Goal: Information Seeking & Learning: Learn about a topic

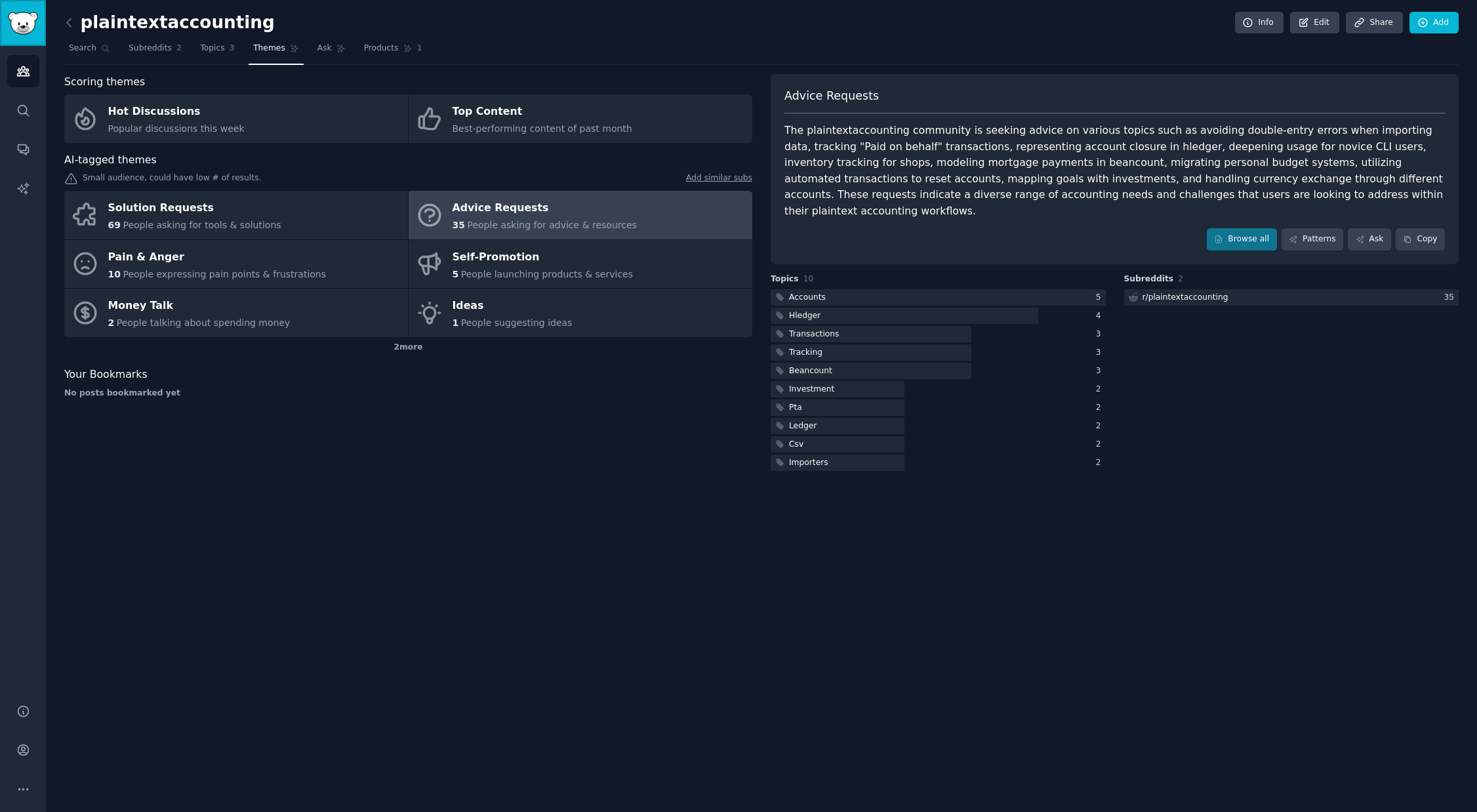
click at [24, 21] on img "Sidebar" at bounding box center [23, 23] width 30 height 23
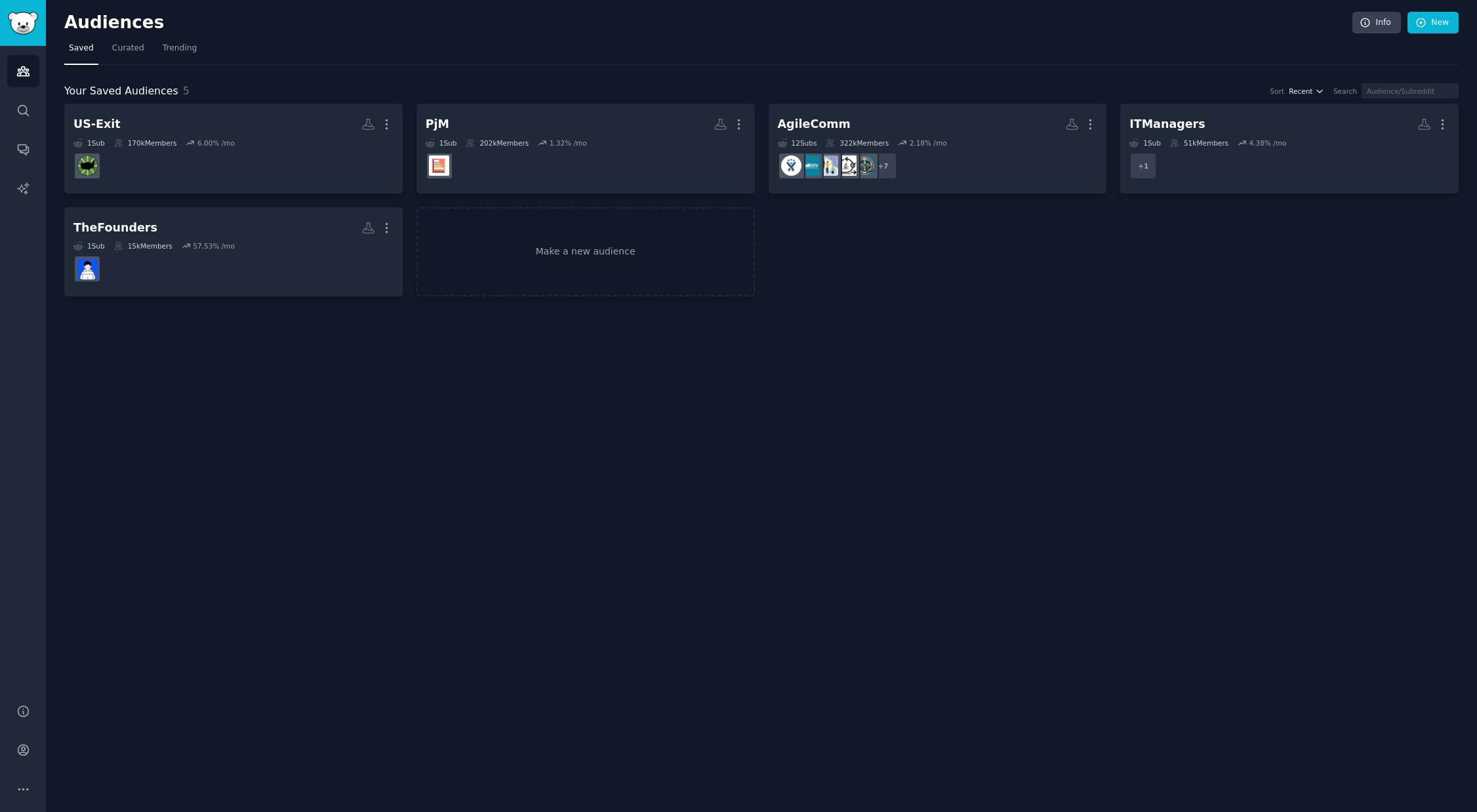
click at [1312, 96] on span "Recent" at bounding box center [1300, 92] width 23 height 9
click at [1252, 162] on div "Growth" at bounding box center [1258, 162] width 122 height 23
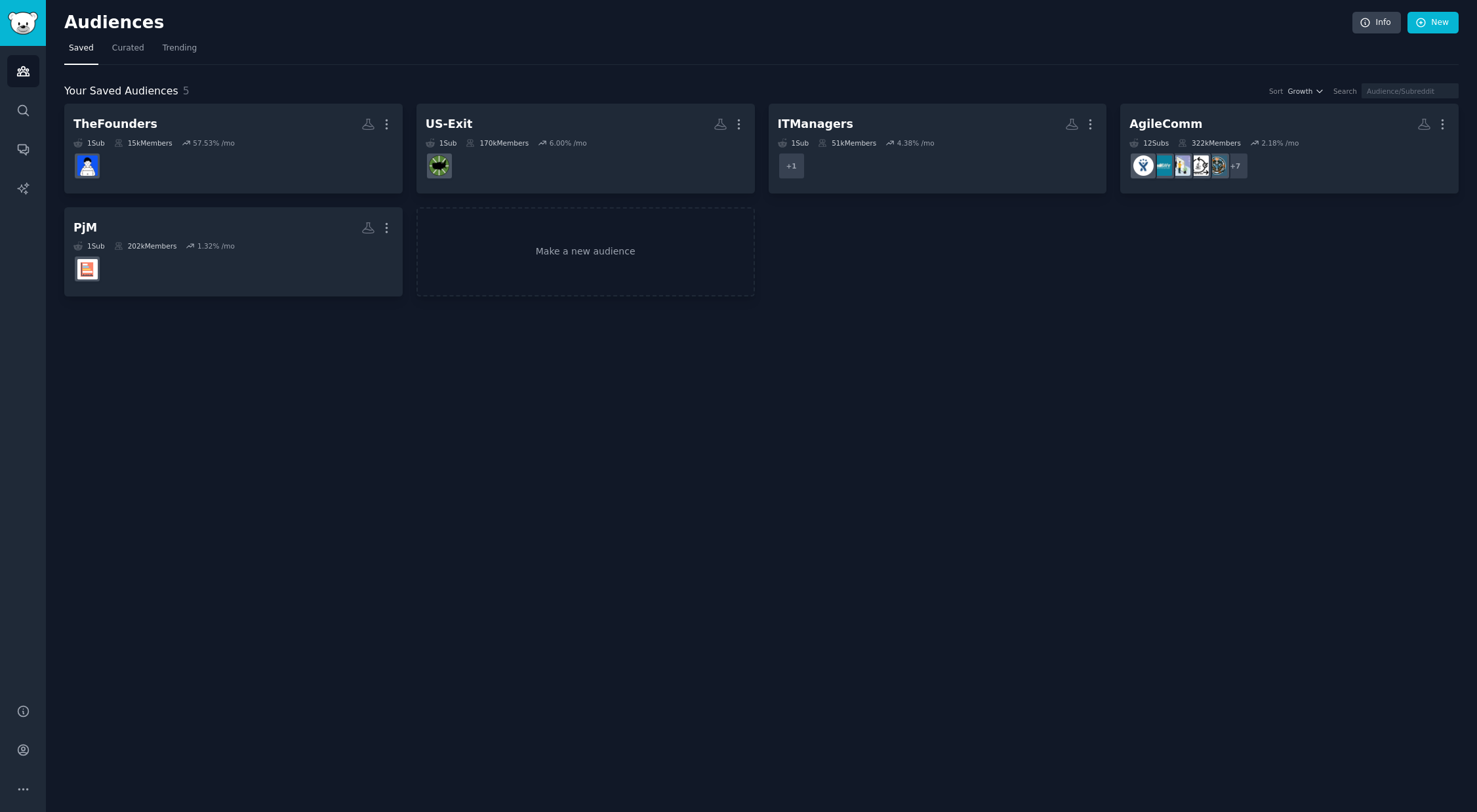
click at [1151, 425] on div "Audiences Info New Saved Curated Trending Your Saved Audiences 5 Sort Growth Se…" at bounding box center [761, 406] width 1431 height 812
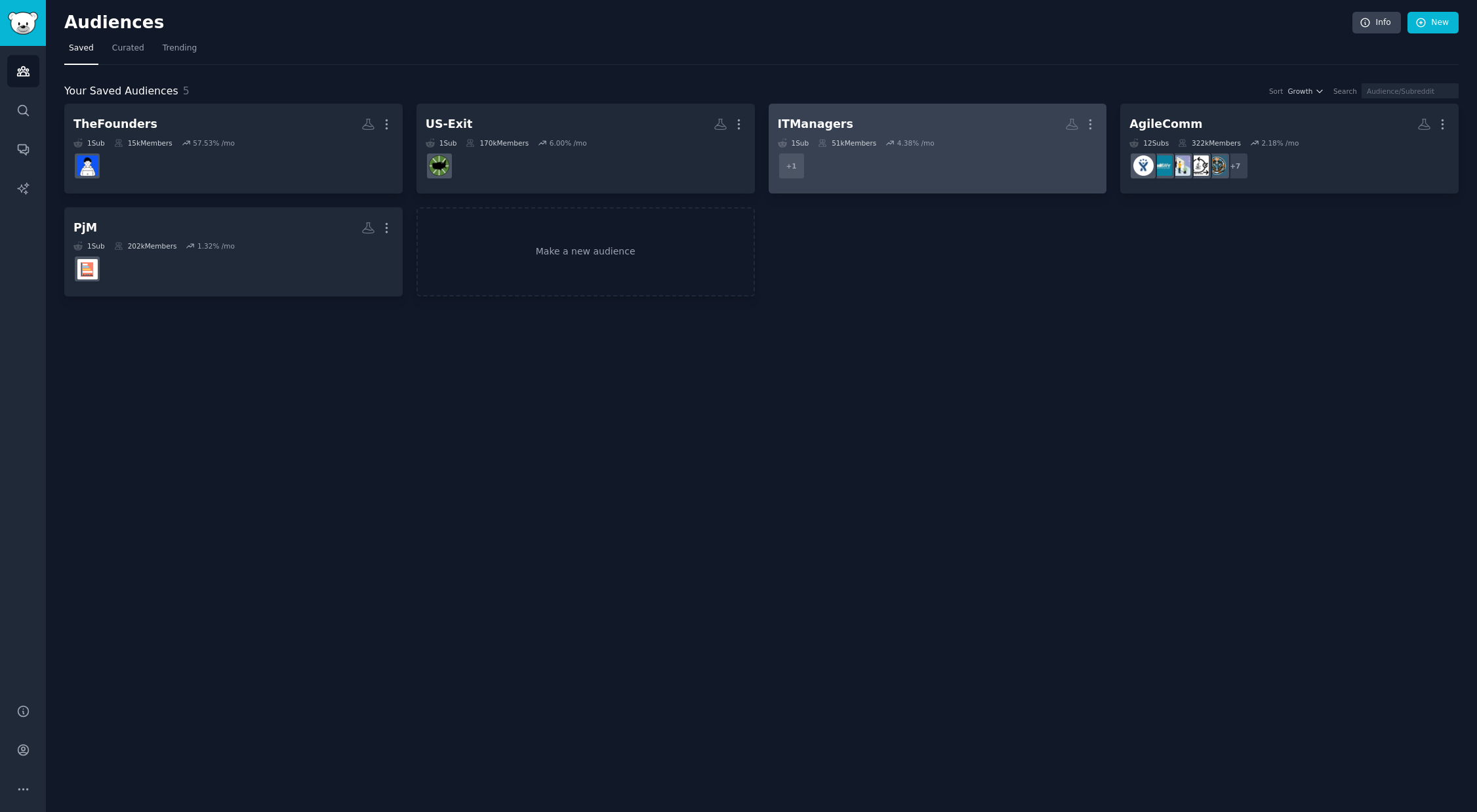
click at [1020, 130] on h2 "ITManagers More" at bounding box center [938, 124] width 320 height 23
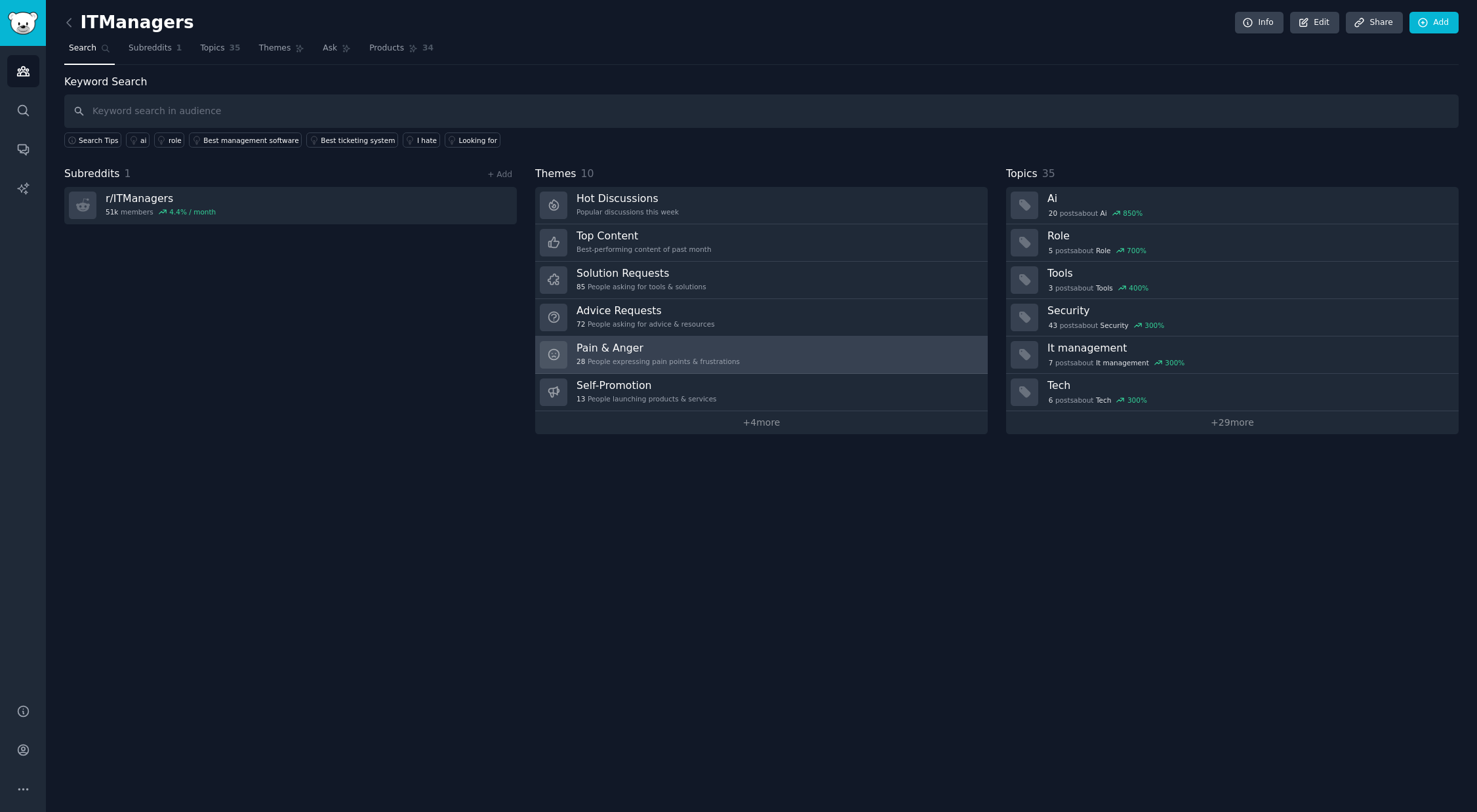
click at [717, 354] on h3 "Pain & Anger" at bounding box center [658, 348] width 163 height 14
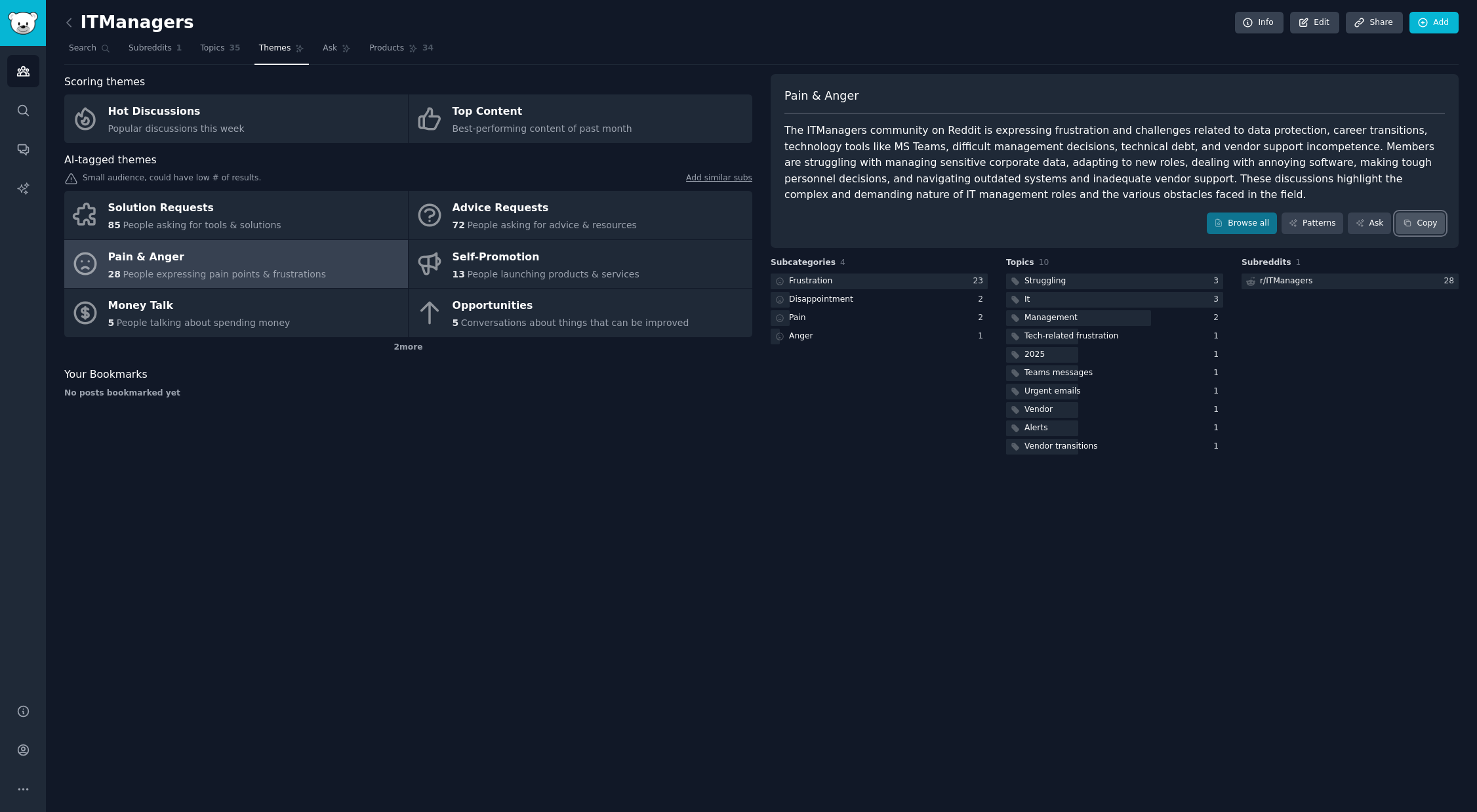
click at [1417, 222] on button "Copy" at bounding box center [1420, 223] width 49 height 22
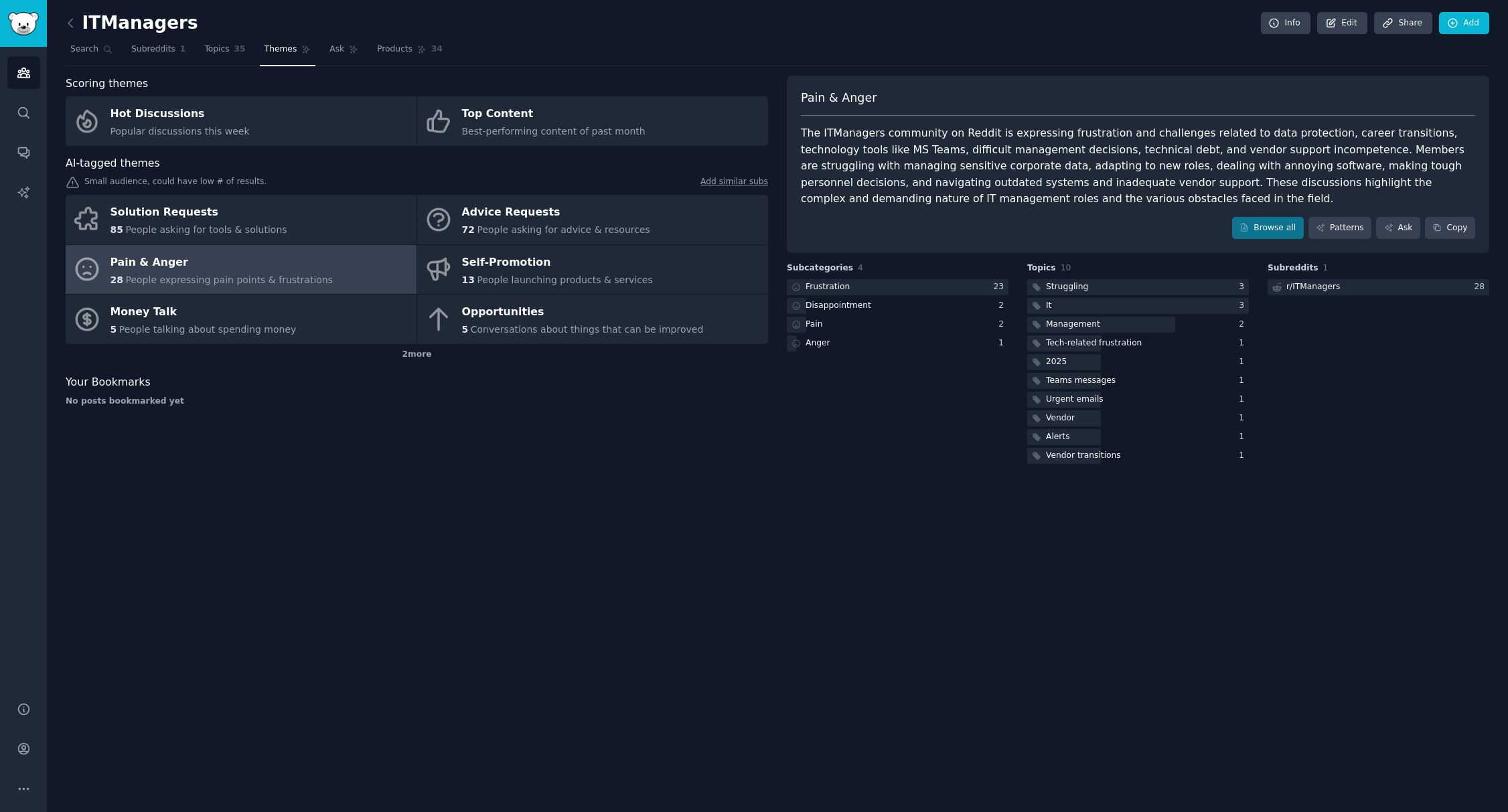
click at [822, 93] on span "Pain & Anger" at bounding box center [839, 98] width 76 height 17
click at [1454, 227] on button "Copy" at bounding box center [1450, 228] width 50 height 23
click at [1277, 620] on div "ITManagers Info Edit Share Add Search Subreddits 1 Topics 35 Themes Ask Product…" at bounding box center [777, 406] width 1461 height 812
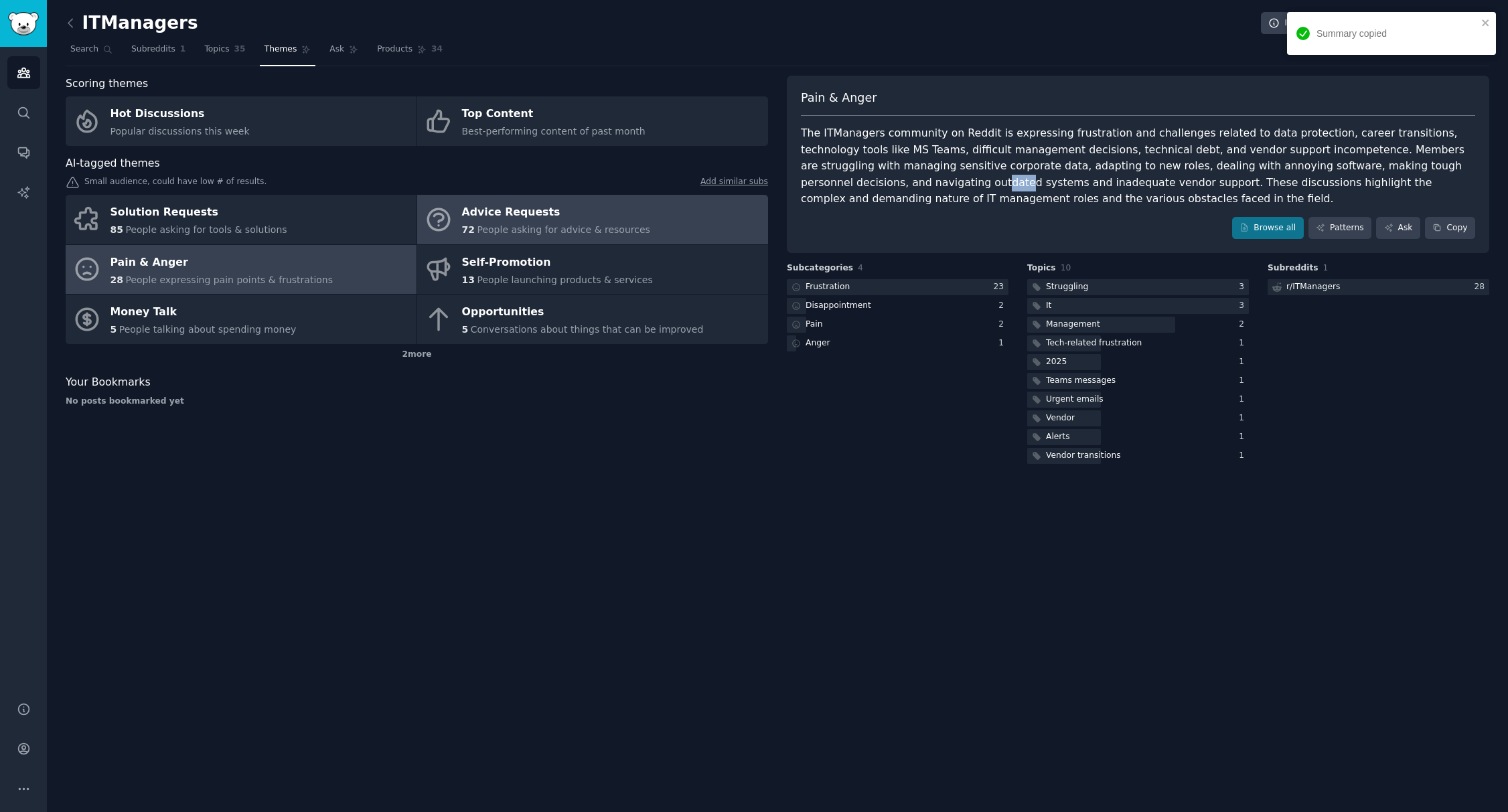
click at [582, 218] on div "Advice Requests" at bounding box center [556, 212] width 188 height 21
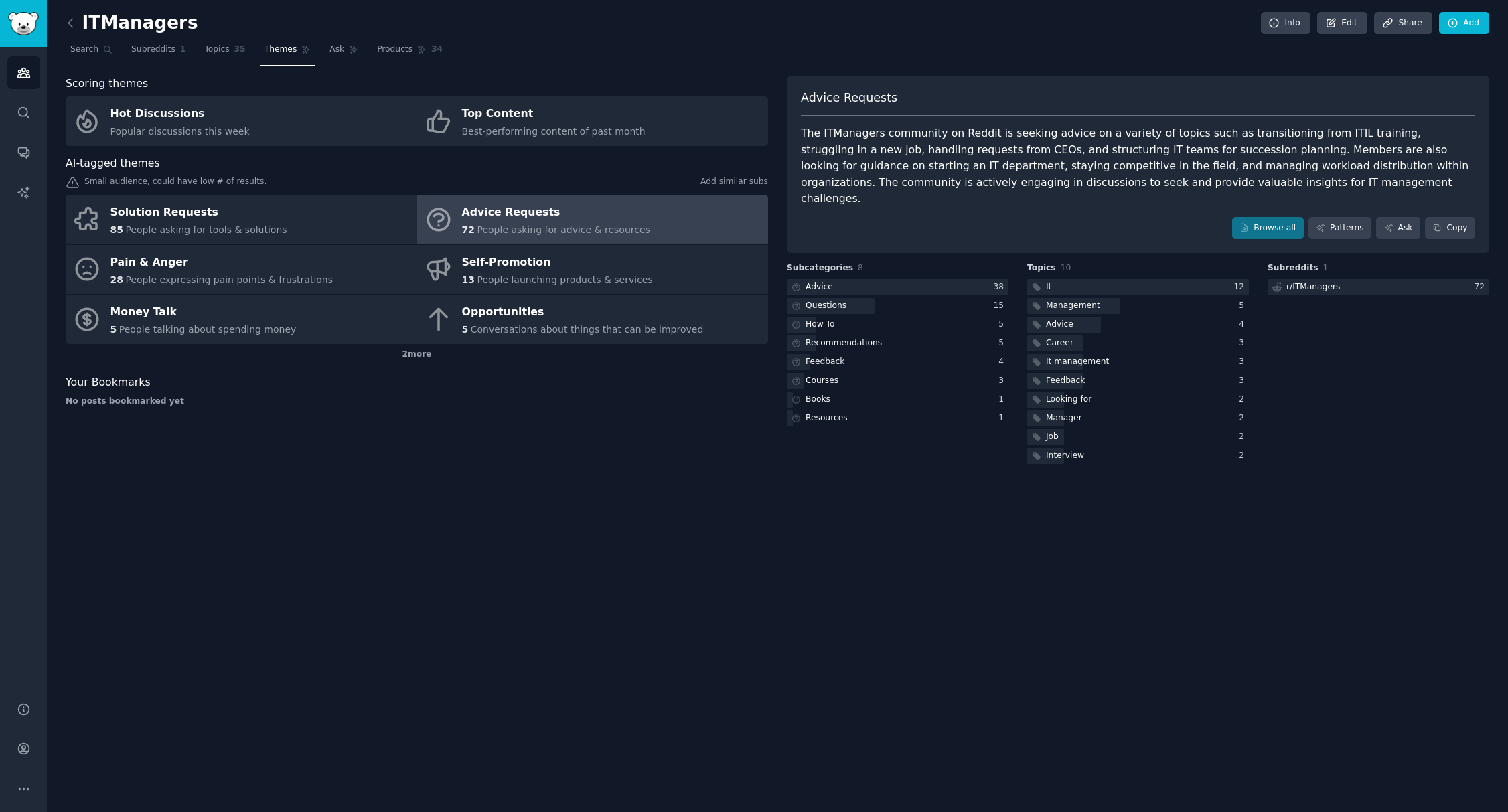
click at [852, 98] on span "Advice Requests" at bounding box center [849, 98] width 96 height 17
click at [1449, 217] on button "Copy" at bounding box center [1450, 228] width 50 height 23
